Goal: Information Seeking & Learning: Understand process/instructions

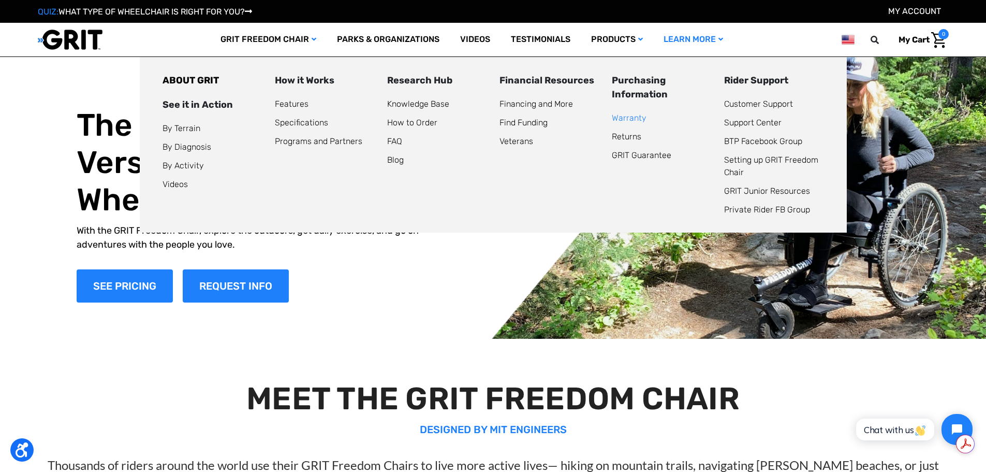
click at [631, 116] on link "Warranty" at bounding box center [629, 118] width 35 height 10
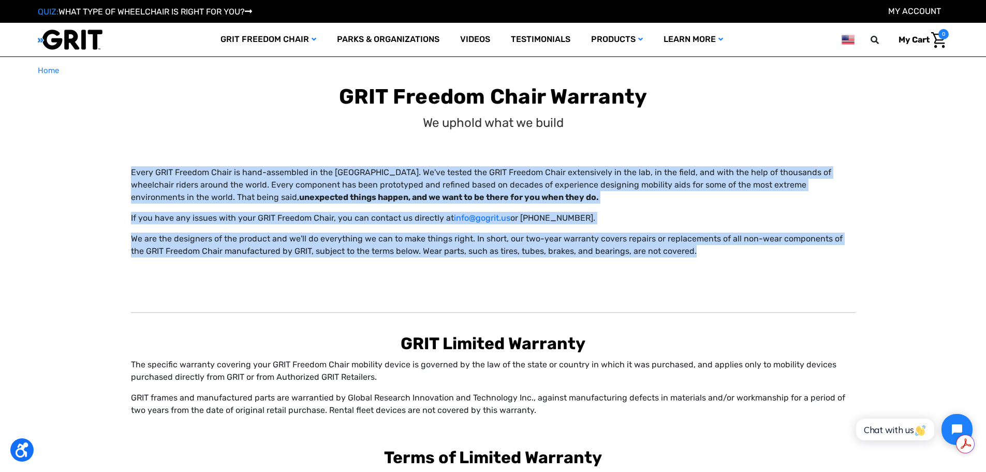
drag, startPoint x: 118, startPoint y: 173, endPoint x: 767, endPoint y: 270, distance: 656.4
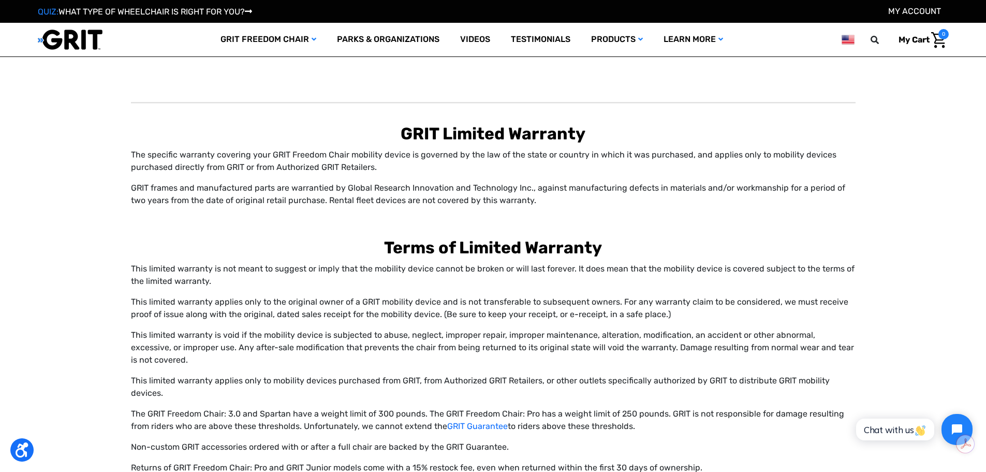
scroll to position [155, 0]
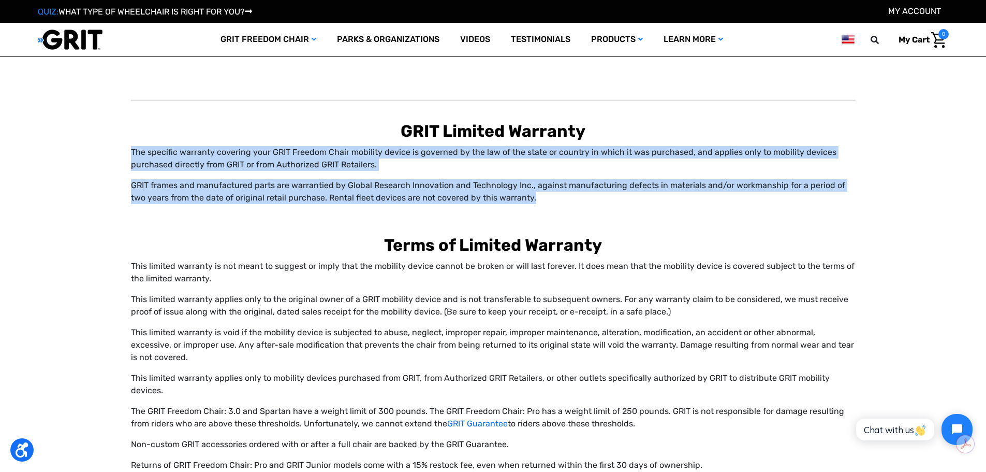
drag, startPoint x: 127, startPoint y: 152, endPoint x: 672, endPoint y: 219, distance: 548.3
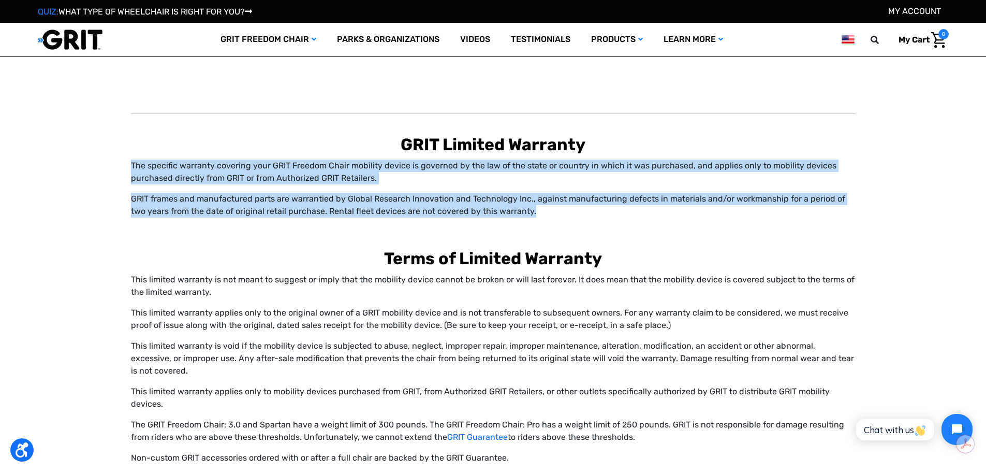
scroll to position [0, 0]
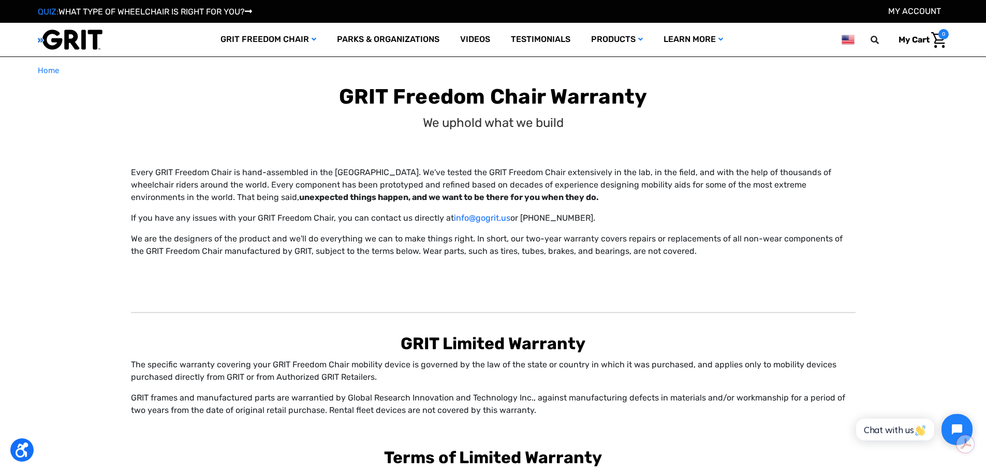
click at [688, 259] on div "Every GRIT Freedom Chair is hand-assembled in the [GEOGRAPHIC_DATA]. We've test…" at bounding box center [493, 218] width 725 height 104
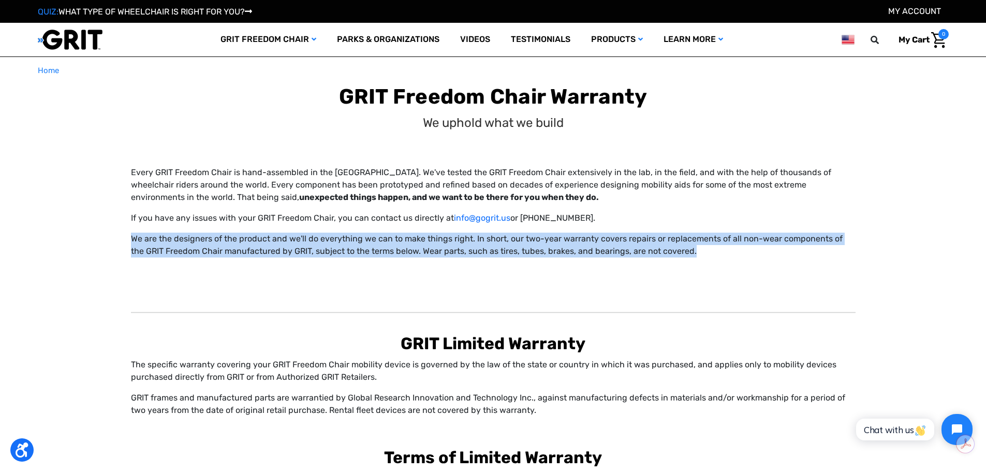
drag, startPoint x: 692, startPoint y: 249, endPoint x: 99, endPoint y: 243, distance: 593.4
